Goal: Task Accomplishment & Management: Use online tool/utility

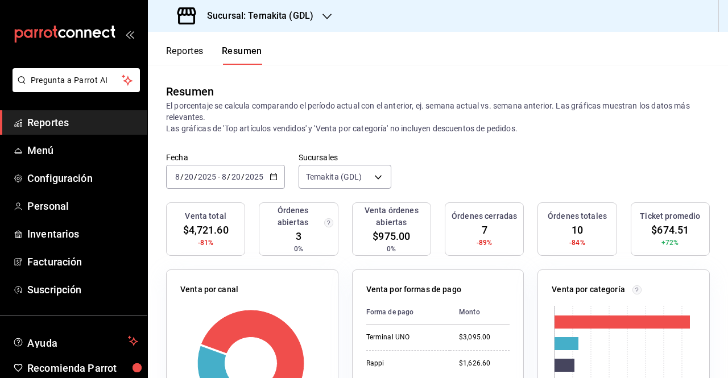
click at [272, 181] on div "[DATE] [DATE] - [DATE] [DATE]" at bounding box center [225, 177] width 119 height 24
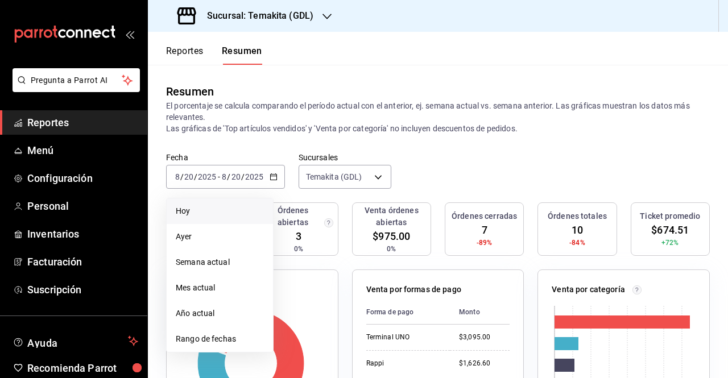
click at [226, 202] on li "Hoy" at bounding box center [220, 211] width 106 height 26
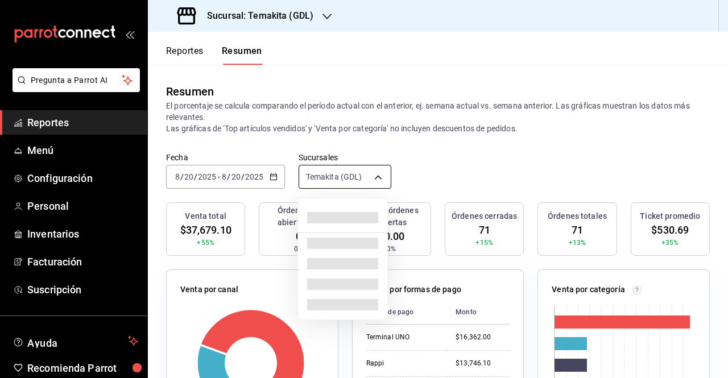
click at [352, 178] on body "Pregunta a Parrot AI Reportes Menú Configuración Personal Inventarios Facturaci…" at bounding box center [364, 189] width 728 height 378
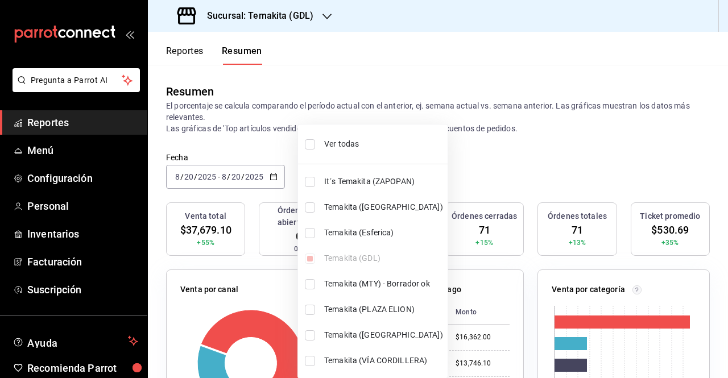
click at [353, 145] on span "Ver todas" at bounding box center [383, 144] width 119 height 12
type input "[object Object],[object Object],[object Object],[object Object],[object Object]…"
checkbox input "true"
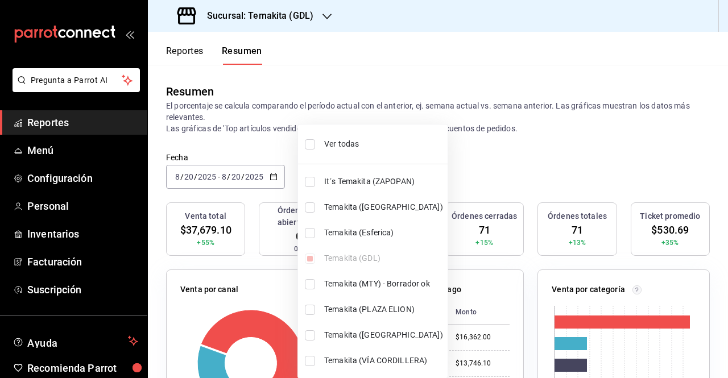
checkbox input "true"
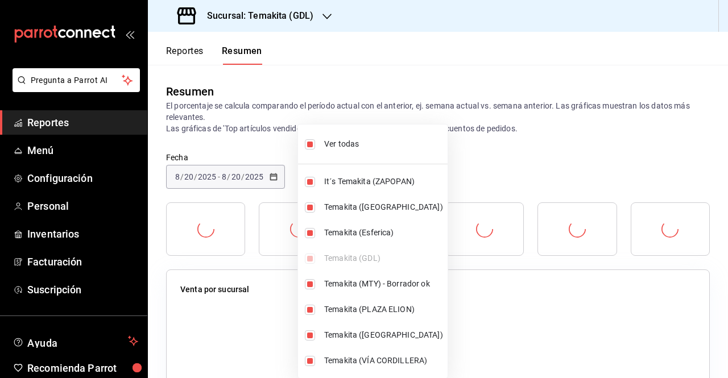
click at [488, 118] on div at bounding box center [364, 189] width 728 height 378
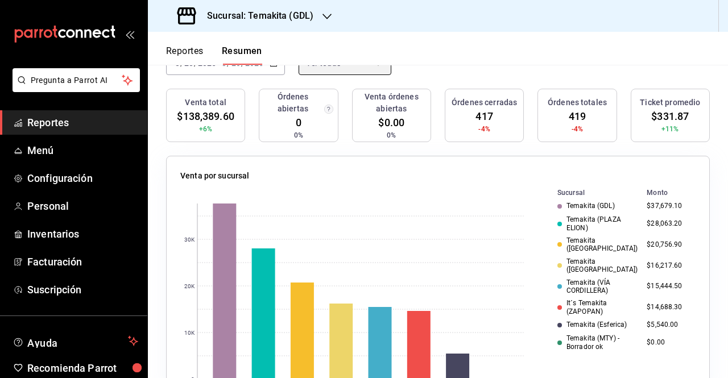
scroll to position [57, 0]
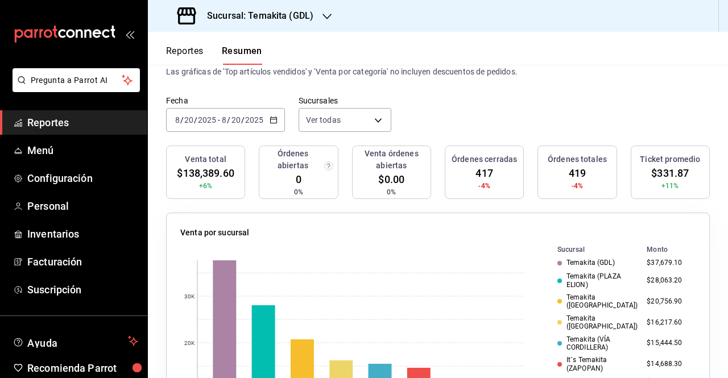
click at [279, 119] on div "[DATE] [DATE] - [DATE] [DATE]" at bounding box center [225, 120] width 119 height 24
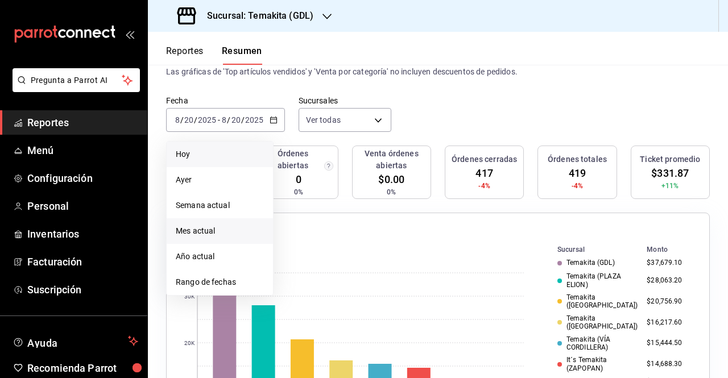
click at [234, 232] on span "Mes actual" at bounding box center [220, 231] width 88 height 12
